Goal: Task Accomplishment & Management: Manage account settings

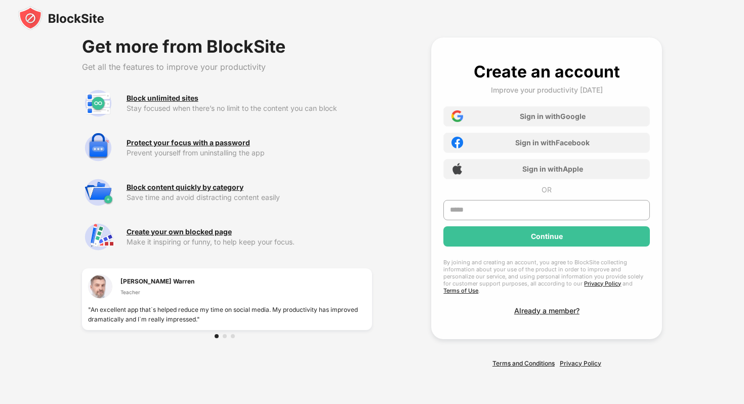
click at [70, 21] on img at bounding box center [61, 18] width 86 height 24
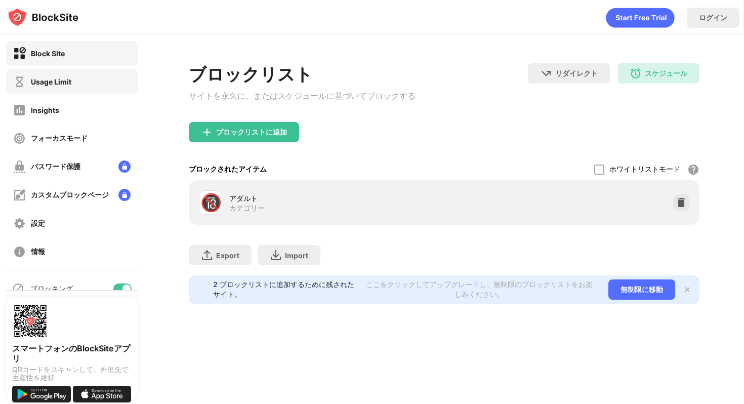
click at [79, 89] on div "Usage Limit" at bounding box center [72, 81] width 132 height 24
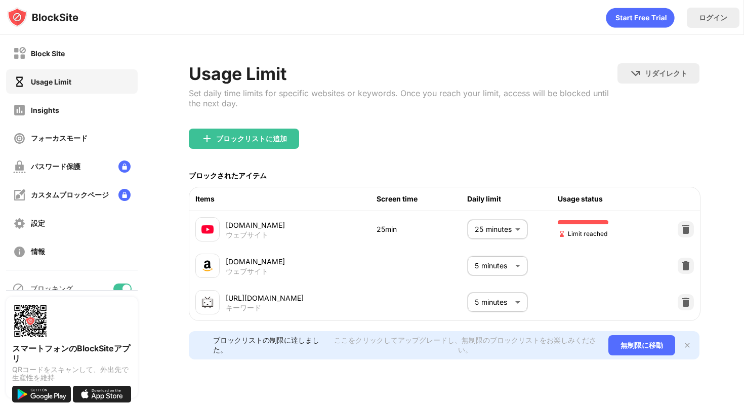
click at [499, 224] on body "Block Site Usage Limit Insights フォーカスモード パスワード保護 カスタムブロックページ 設定 情報 ブロッキング 他のデバイ…" at bounding box center [372, 202] width 744 height 404
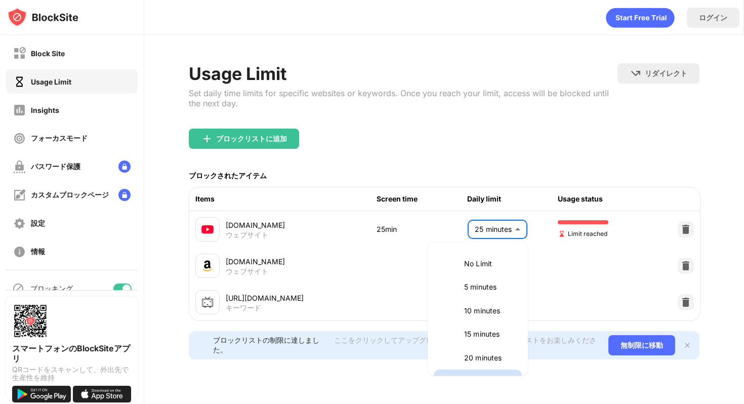
scroll to position [17, 0]
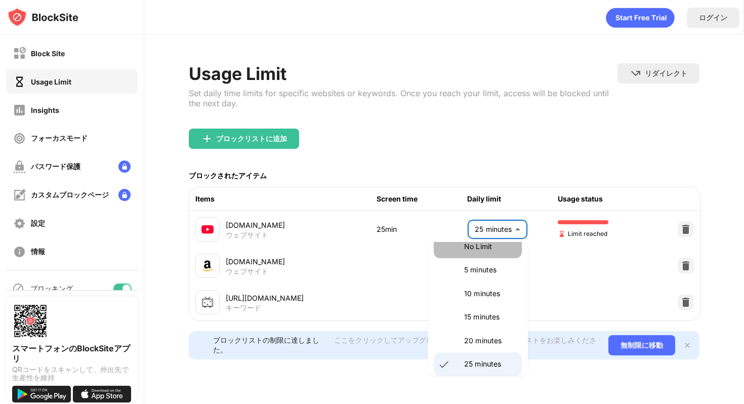
click at [490, 247] on p "No Limit" at bounding box center [490, 246] width 52 height 11
type input "********"
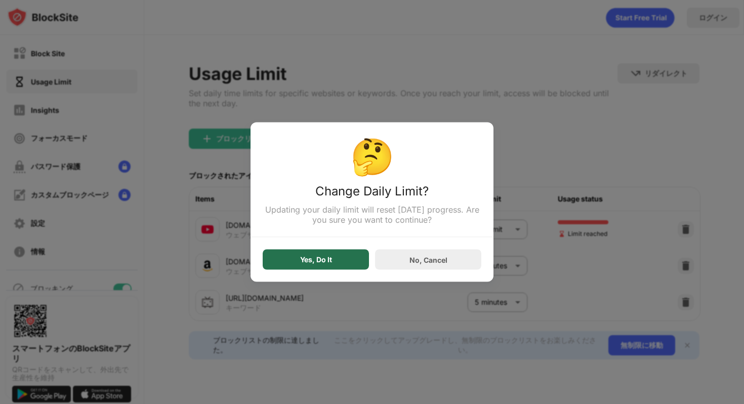
click at [333, 260] on div "Yes, Do It" at bounding box center [316, 260] width 106 height 20
